Goal: Task Accomplishment & Management: Use online tool/utility

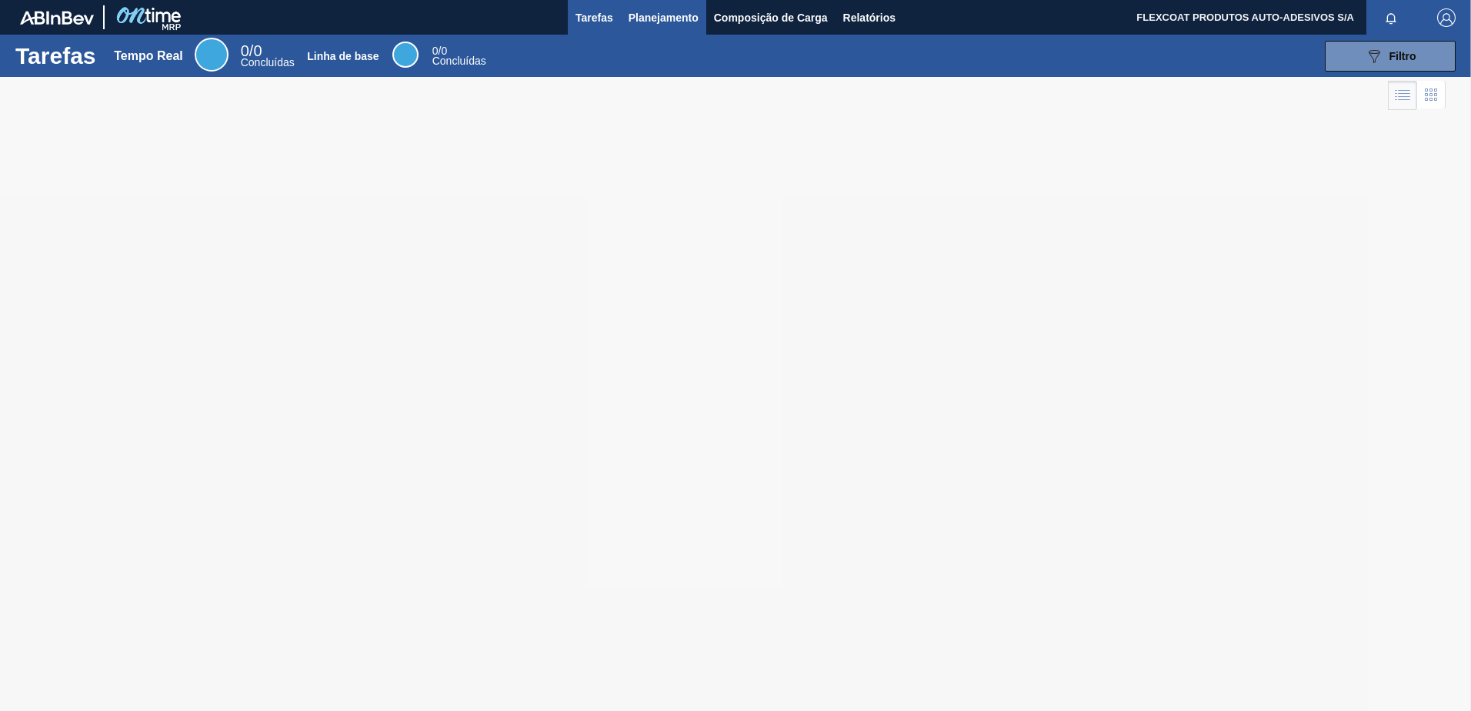
click at [645, 22] on span "Planejamento" at bounding box center [664, 17] width 70 height 18
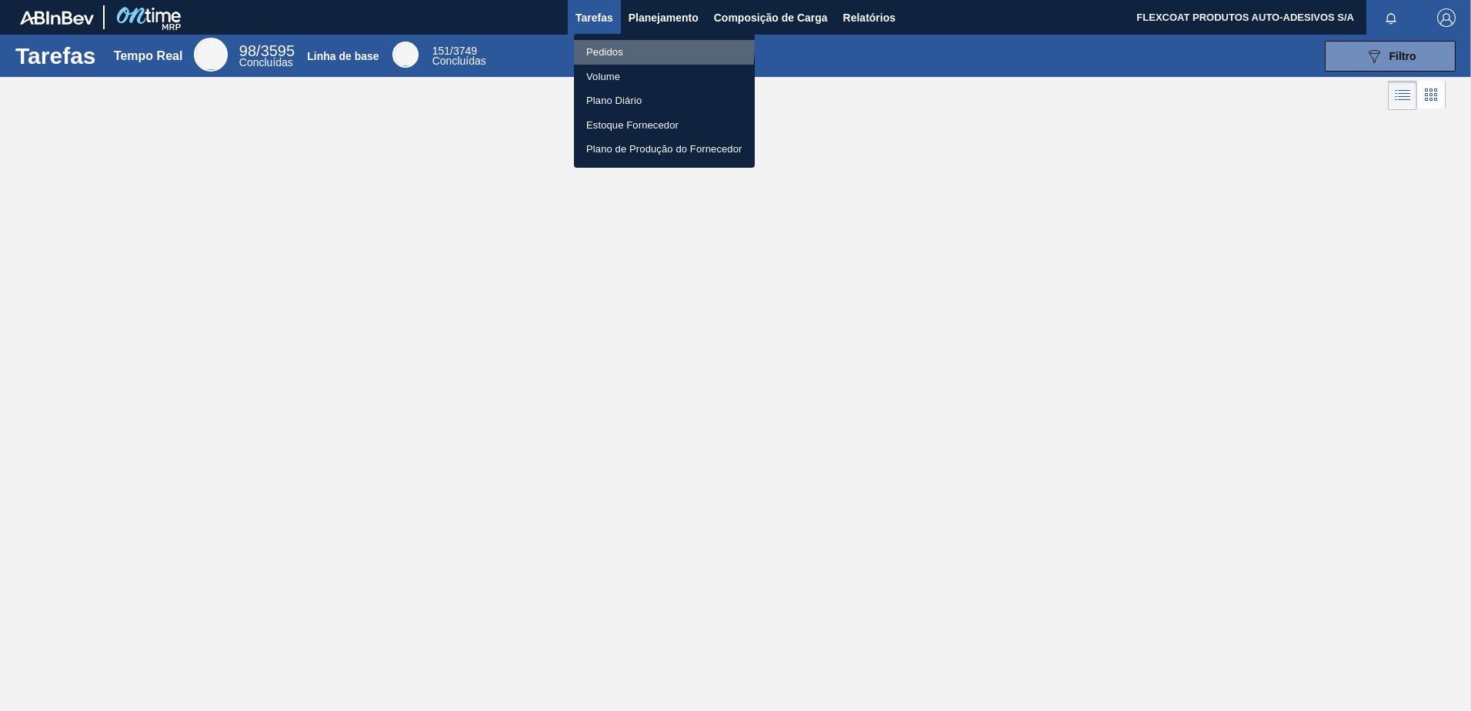
click at [609, 46] on li "Pedidos" at bounding box center [664, 52] width 181 height 25
